Goal: Task Accomplishment & Management: Manage account settings

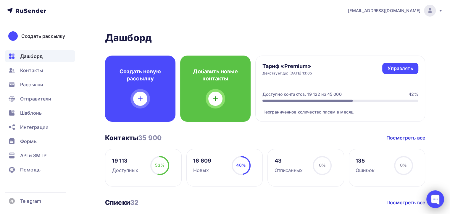
click at [432, 200] on div at bounding box center [435, 199] width 18 height 18
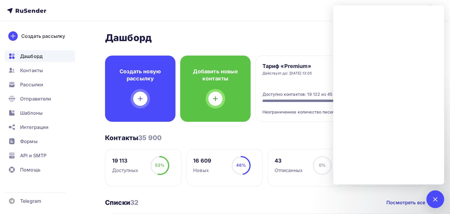
click at [219, 35] on h2 "Дашборд" at bounding box center [265, 38] width 320 height 12
click at [218, 13] on nav "naduvaev1@gmail.com Аккаунт Тарифы Выйти Создать рассылку Дашборд Контакты Расс…" at bounding box center [225, 10] width 450 height 21
click at [428, 200] on div at bounding box center [435, 199] width 18 height 18
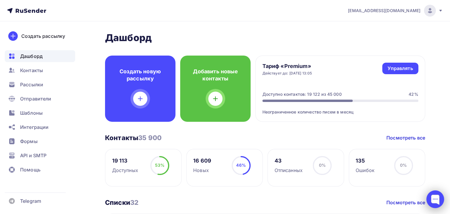
click at [437, 201] on div at bounding box center [435, 199] width 18 height 18
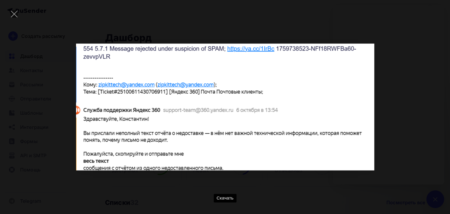
click at [389, 108] on div "Скачать" at bounding box center [225, 107] width 432 height 196
click at [394, 77] on div "Скачать" at bounding box center [225, 107] width 432 height 196
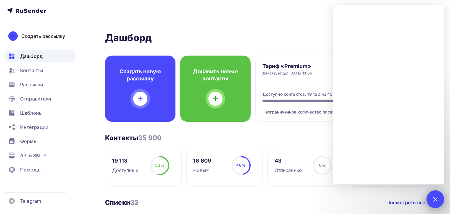
click at [436, 192] on div at bounding box center [435, 199] width 18 height 18
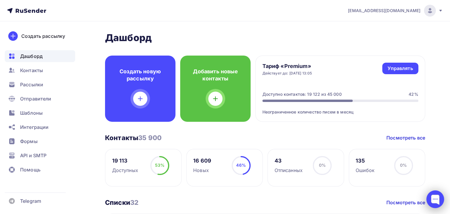
click at [438, 193] on div at bounding box center [435, 199] width 18 height 18
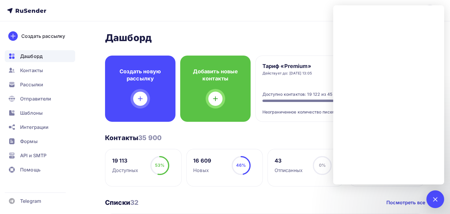
click at [326, 89] on div "Тариф «Premium» Действует до: 26.10.2025, 13:05 Управлять Управлять Доступно ко…" at bounding box center [340, 89] width 170 height 66
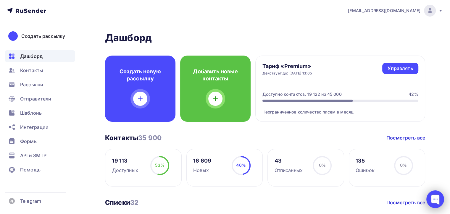
click at [435, 196] on div at bounding box center [435, 199] width 18 height 18
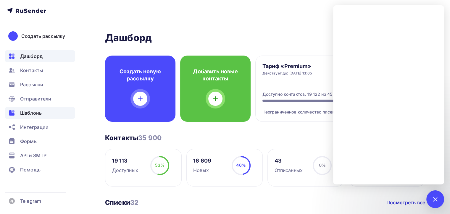
click at [48, 109] on div "Шаблоны" at bounding box center [40, 113] width 70 height 12
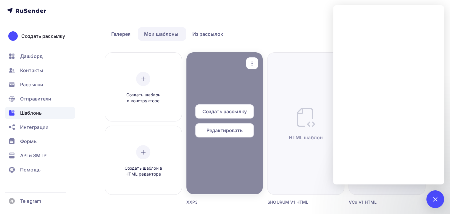
scroll to position [59, 0]
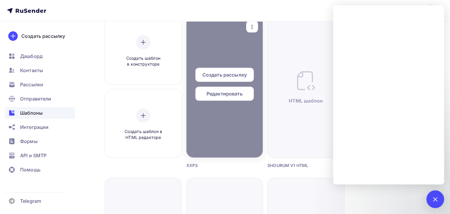
click at [231, 95] on span "Редактировать" at bounding box center [224, 93] width 36 height 7
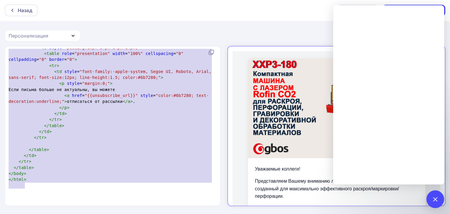
type textarea "<!loremip dolo> <sita cons="ad" elits="doei://tem.i3.utl/7683/etdol"> <magn> <a…"
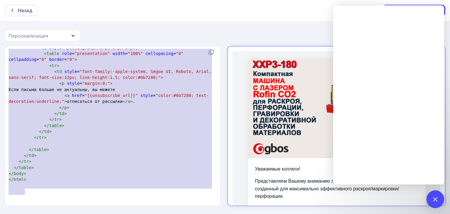
drag, startPoint x: 9, startPoint y: 53, endPoint x: 87, endPoint y: 188, distance: 155.9
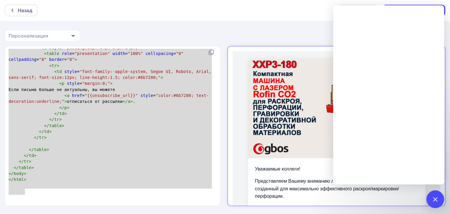
click at [231, 23] on div "Назад Действия Отправить тестовое письмо Выйти без сохранения Сохранить изменен…" at bounding box center [225, 107] width 450 height 215
click at [28, 11] on div "Назад" at bounding box center [25, 10] width 14 height 7
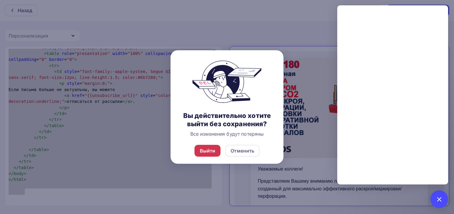
click at [213, 153] on div "Выйти" at bounding box center [208, 150] width 16 height 7
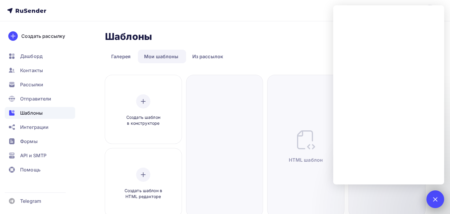
click at [437, 200] on div at bounding box center [435, 199] width 8 height 8
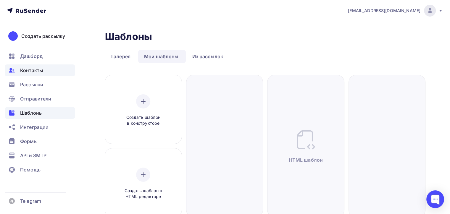
click at [42, 72] on span "Контакты" at bounding box center [31, 70] width 23 height 7
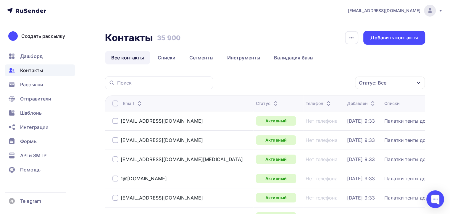
click at [168, 48] on div "Контакты Контакты 35 900 35 900 История импорта Добавить контакты Все контакты …" at bounding box center [265, 48] width 320 height 34
click at [167, 57] on link "Списки" at bounding box center [166, 58] width 30 height 14
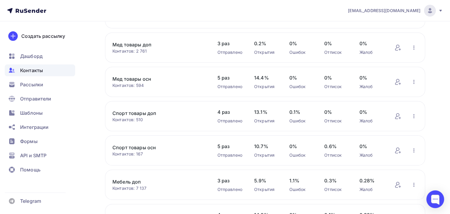
scroll to position [148, 0]
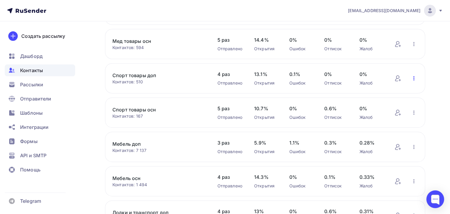
click at [414, 80] on icon "button" at bounding box center [413, 78] width 7 height 7
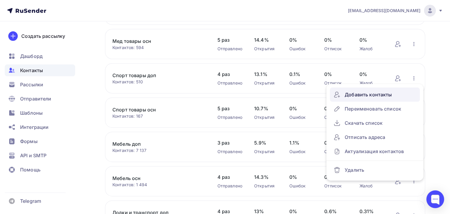
click at [370, 91] on div "Добавить контакты" at bounding box center [374, 94] width 83 height 9
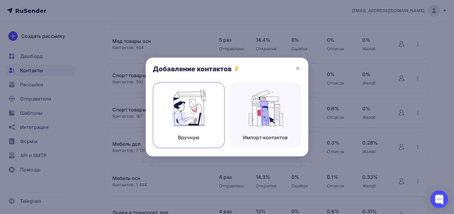
click at [203, 89] on div "Вручную" at bounding box center [189, 115] width 72 height 66
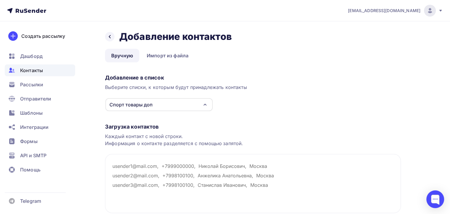
paste textarea "[EMAIL_ADDRESS][DOMAIN_NAME]"
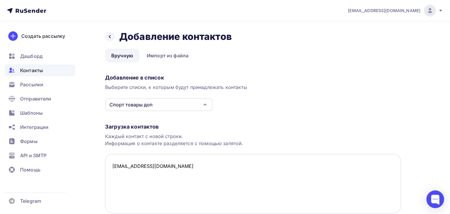
click at [162, 165] on textarea "[EMAIL_ADDRESS][DOMAIN_NAME]" at bounding box center [253, 183] width 296 height 59
paste textarea "Ветер спорт"
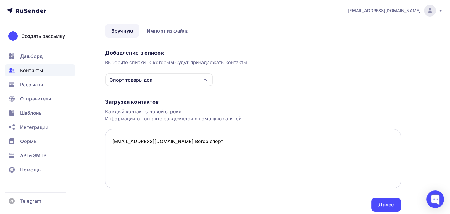
scroll to position [46, 0]
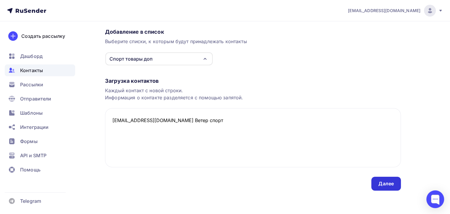
type textarea "[EMAIL_ADDRESS][DOMAIN_NAME] Ветер спорт"
click at [377, 186] on div "Далее" at bounding box center [386, 184] width 30 height 14
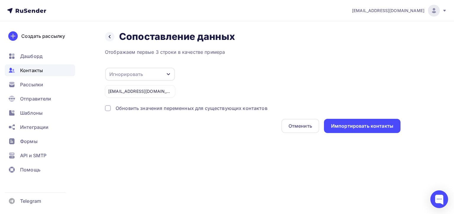
click at [149, 75] on div "Игнорировать" at bounding box center [140, 74] width 70 height 13
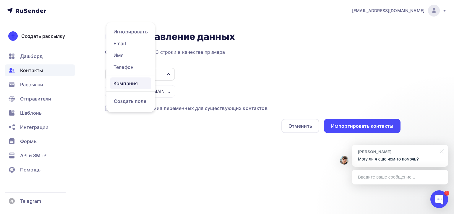
click at [135, 85] on div "Компания" at bounding box center [131, 83] width 34 height 7
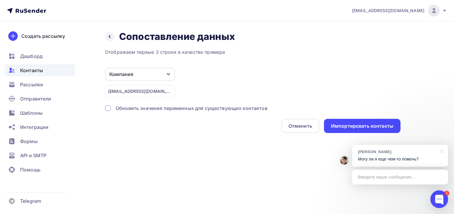
click at [146, 92] on div "[EMAIL_ADDRESS][DOMAIN_NAME] Ветер спорт" at bounding box center [140, 91] width 70 height 12
click at [110, 37] on icon at bounding box center [109, 36] width 5 height 5
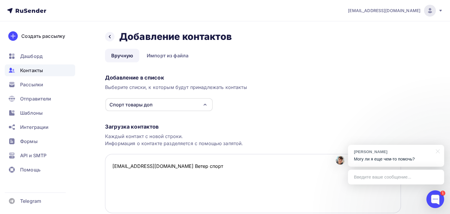
click at [149, 166] on textarea "[EMAIL_ADDRESS][DOMAIN_NAME] Ветер спорт" at bounding box center [253, 183] width 296 height 59
click at [152, 167] on textarea "[EMAIL_ADDRESS][DOMAIN_NAME] Ветер спорт" at bounding box center [253, 183] width 296 height 59
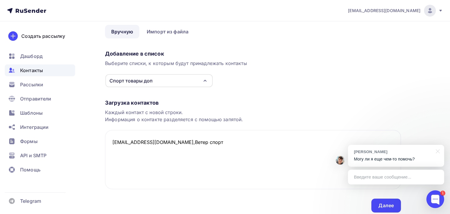
scroll to position [46, 0]
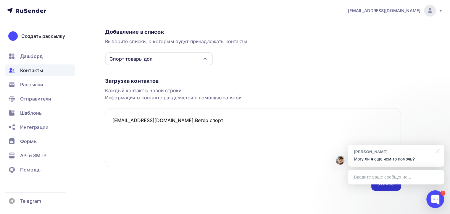
type textarea "[EMAIL_ADDRESS][DOMAIN_NAME],Ветер спорт"
click at [388, 186] on div "Далее" at bounding box center [385, 183] width 15 height 7
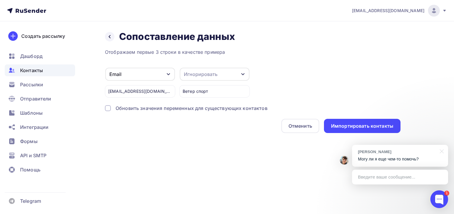
click at [212, 73] on div "Игнорировать" at bounding box center [201, 74] width 34 height 7
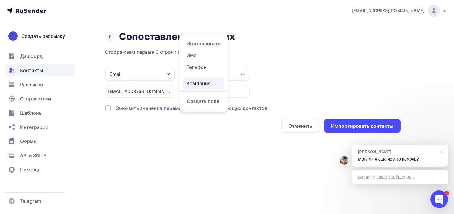
click at [208, 85] on div "Компания" at bounding box center [204, 83] width 34 height 7
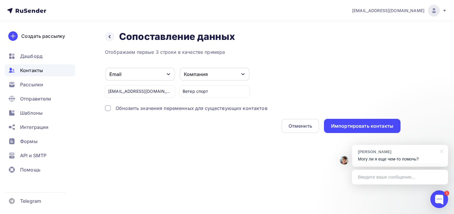
click at [193, 101] on div "Отображаем первые 3 строки в качестве примера Email Игнорировать Имя Телефон Со…" at bounding box center [253, 90] width 296 height 85
click at [204, 106] on div "Обновить значения переменных для существующих контактов" at bounding box center [192, 108] width 152 height 7
click at [375, 130] on div "Импортировать контакты" at bounding box center [362, 126] width 77 height 14
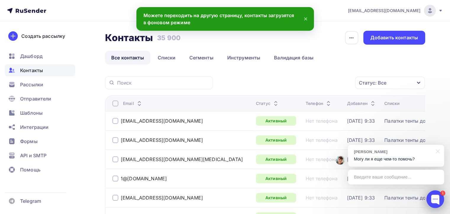
click at [436, 201] on div at bounding box center [435, 199] width 18 height 18
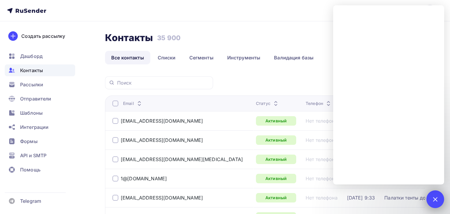
click at [435, 197] on div at bounding box center [435, 199] width 8 height 8
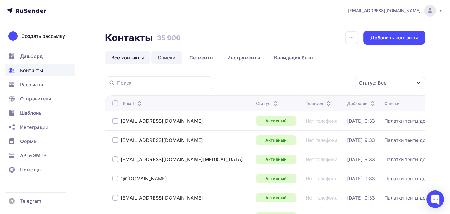
click at [168, 57] on link "Списки" at bounding box center [166, 58] width 30 height 14
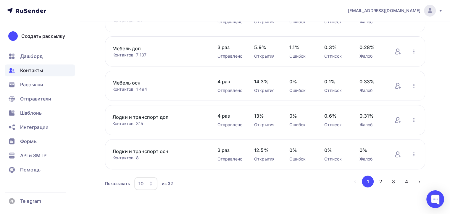
scroll to position [184, 0]
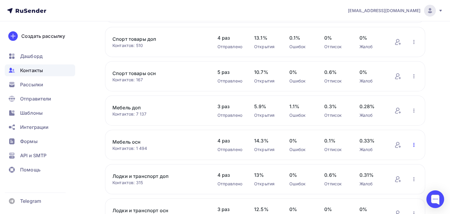
click at [413, 141] on icon "button" at bounding box center [413, 144] width 7 height 7
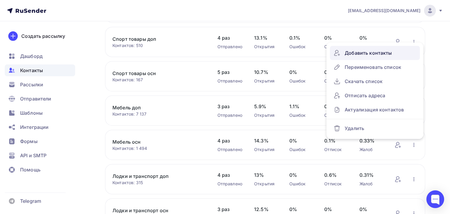
click at [361, 53] on div "Добавить контакты" at bounding box center [374, 52] width 83 height 9
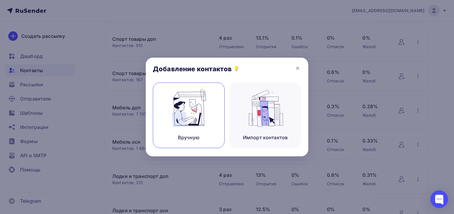
click at [189, 114] on img at bounding box center [189, 108] width 40 height 37
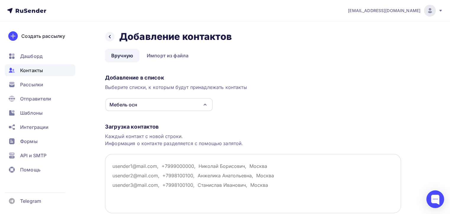
paste textarea "[EMAIL_ADDRESS][DOMAIN_NAME]"
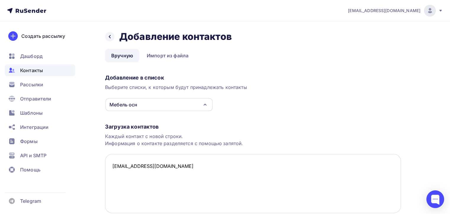
click at [181, 179] on textarea "[EMAIL_ADDRESS][DOMAIN_NAME]" at bounding box center [253, 183] width 296 height 59
click at [180, 173] on textarea "[EMAIL_ADDRESS][DOMAIN_NAME]" at bounding box center [253, 183] width 296 height 59
click at [179, 168] on textarea "[EMAIL_ADDRESS][DOMAIN_NAME]" at bounding box center [253, 183] width 296 height 59
paste textarea "MOON"
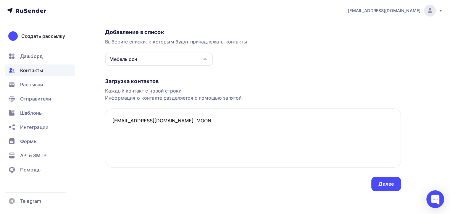
scroll to position [46, 0]
type textarea "[EMAIL_ADDRESS][DOMAIN_NAME], MOON"
click at [385, 188] on div "Далее" at bounding box center [386, 184] width 30 height 14
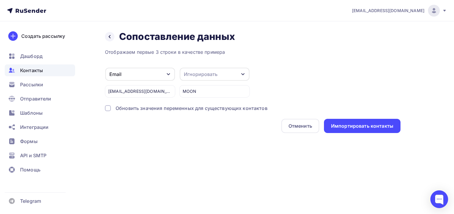
click at [195, 74] on div "Игнорировать" at bounding box center [201, 74] width 34 height 7
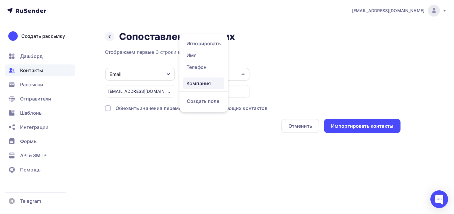
click at [189, 86] on div "Компания" at bounding box center [204, 83] width 34 height 7
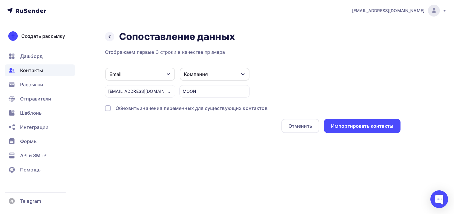
drag, startPoint x: 259, startPoint y: 109, endPoint x: 263, endPoint y: 109, distance: 3.8
click at [260, 109] on div "Обновить значения переменных для существующих контактов" at bounding box center [192, 108] width 152 height 7
click at [364, 135] on div "Назад Сопоставление данных Сопоставление данных Отображаем первые 3 строки в ка…" at bounding box center [227, 88] width 454 height 135
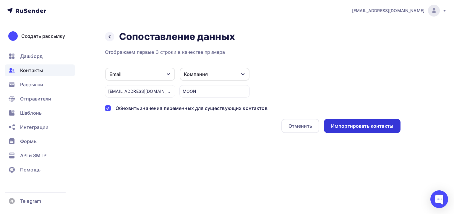
click at [362, 126] on div "Импортировать контакты" at bounding box center [362, 126] width 62 height 7
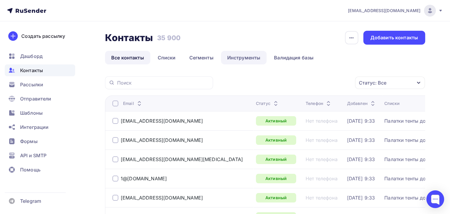
click at [245, 58] on link "Инструменты" at bounding box center [244, 58] width 46 height 14
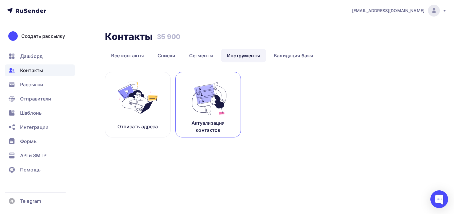
click at [177, 114] on link "Актуализация контактов" at bounding box center [208, 105] width 66 height 66
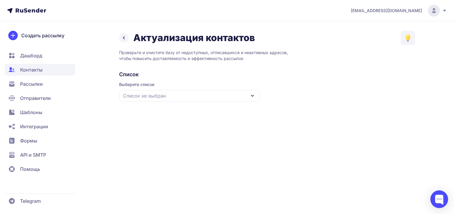
click at [181, 97] on div "Список не выбран" at bounding box center [189, 96] width 141 height 12
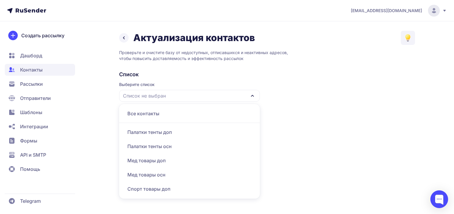
click at [150, 115] on div "Все контакты" at bounding box center [190, 113] width 134 height 14
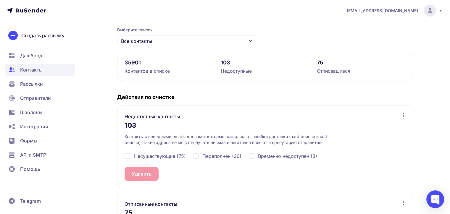
scroll to position [118, 0]
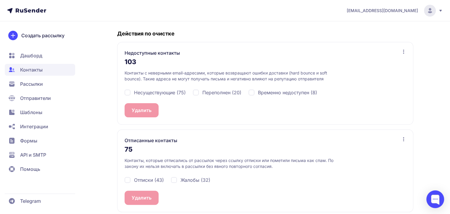
click at [129, 94] on div "Несуществующие (75)" at bounding box center [154, 92] width 61 height 7
checkbox input "true"
click at [198, 95] on div "Переполнен (20)" at bounding box center [217, 92] width 48 height 7
click at [194, 96] on div "Несуществующие (75) Переполнен (20) Временно недоступен (8)" at bounding box center [264, 92] width 281 height 21
click at [194, 94] on div "Переполнен (20)" at bounding box center [217, 92] width 48 height 7
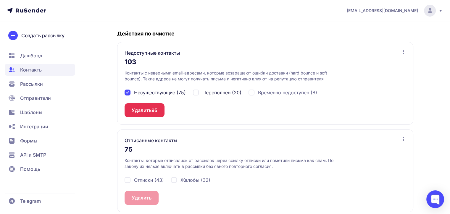
checkbox input "false"
drag, startPoint x: 143, startPoint y: 112, endPoint x: 196, endPoint y: 112, distance: 53.5
click at [199, 112] on div "Недоступные контакты 103 Контакты с неверными email-адресами, которые возвращаю…" at bounding box center [265, 83] width 296 height 83
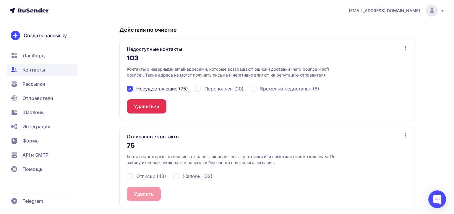
scroll to position [123, 0]
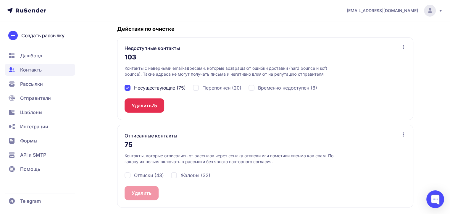
click at [126, 172] on div "Отписки (43)" at bounding box center [143, 175] width 39 height 7
checkbox input "true"
click at [189, 174] on span "Жалобы (32)" at bounding box center [195, 175] width 30 height 7
checkbox input "true"
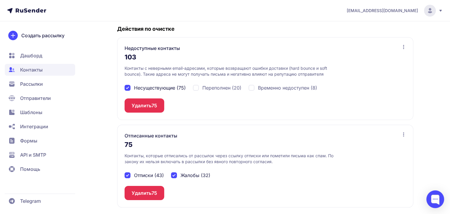
click at [158, 106] on button "Удалить 75" at bounding box center [144, 105] width 40 height 14
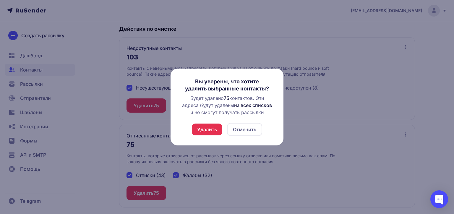
click at [203, 137] on div "Вы уверены, что хотите удалить выбранные контакты? Будет удалено 75 контактов. …" at bounding box center [227, 107] width 113 height 77
click at [203, 132] on button "Удалить" at bounding box center [207, 130] width 30 height 12
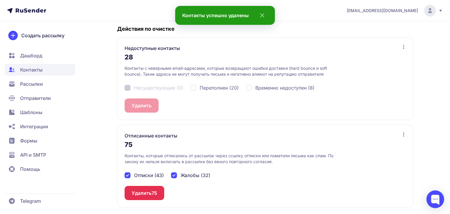
click at [151, 190] on span "75" at bounding box center [154, 192] width 6 height 7
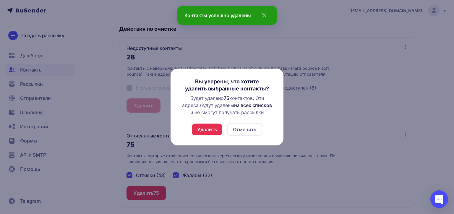
click at [204, 134] on button "Удалить" at bounding box center [207, 130] width 30 height 12
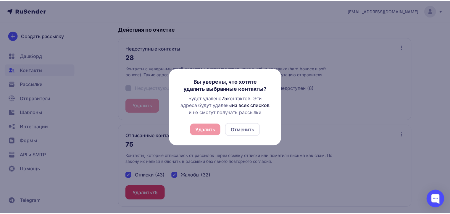
scroll to position [16, 0]
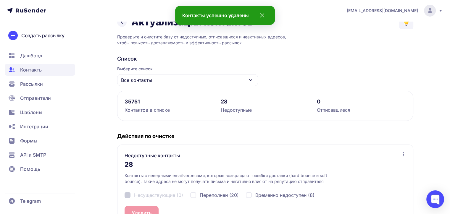
click at [59, 58] on span "Дашборд" at bounding box center [40, 56] width 70 height 12
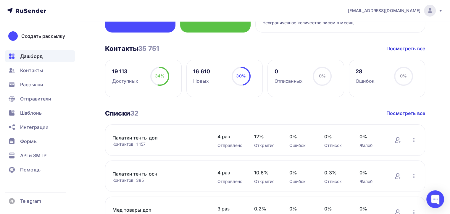
scroll to position [118, 0]
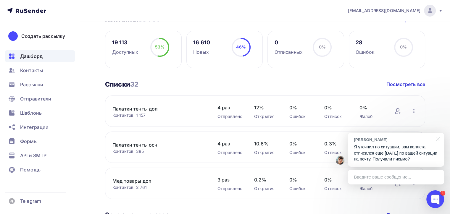
click at [421, 159] on p "Я уточнил по ситуации, вам коллега отписался еще вчера по вашей ситуации на поч…" at bounding box center [396, 153] width 84 height 18
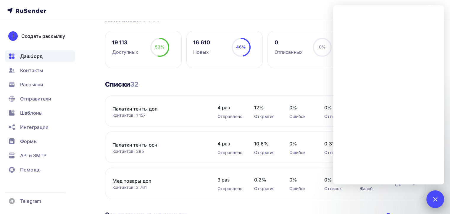
click at [432, 202] on div "1" at bounding box center [435, 199] width 18 height 18
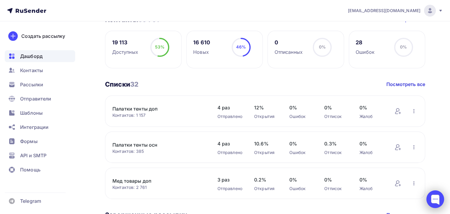
click at [435, 197] on div at bounding box center [435, 199] width 18 height 18
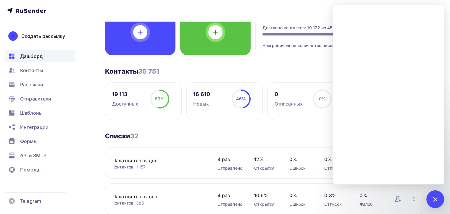
scroll to position [0, 0]
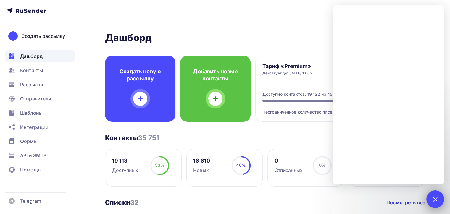
click at [432, 207] on div "1" at bounding box center [435, 199] width 18 height 18
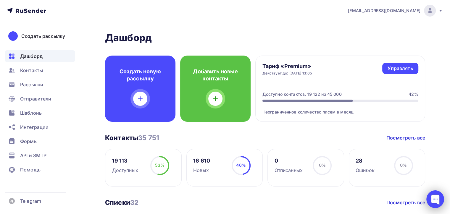
click at [431, 199] on div at bounding box center [435, 199] width 18 height 18
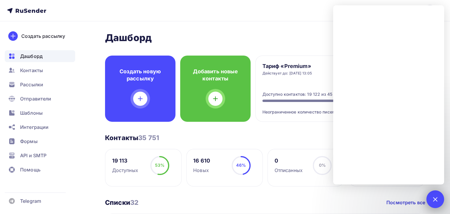
click at [436, 198] on div at bounding box center [435, 199] width 8 height 8
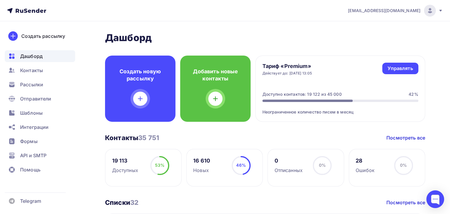
click at [31, 64] on ul "Дашборд Контакты Рассылки Отправители Шаблоны Интеграции Формы API и SMTP Помощь" at bounding box center [40, 114] width 70 height 129
click at [36, 71] on span "Контакты" at bounding box center [31, 70] width 23 height 7
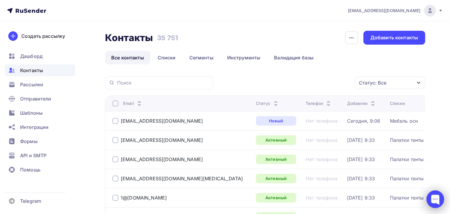
click at [431, 196] on div at bounding box center [435, 199] width 18 height 18
